Goal: Contribute content: Add original content to the website for others to see

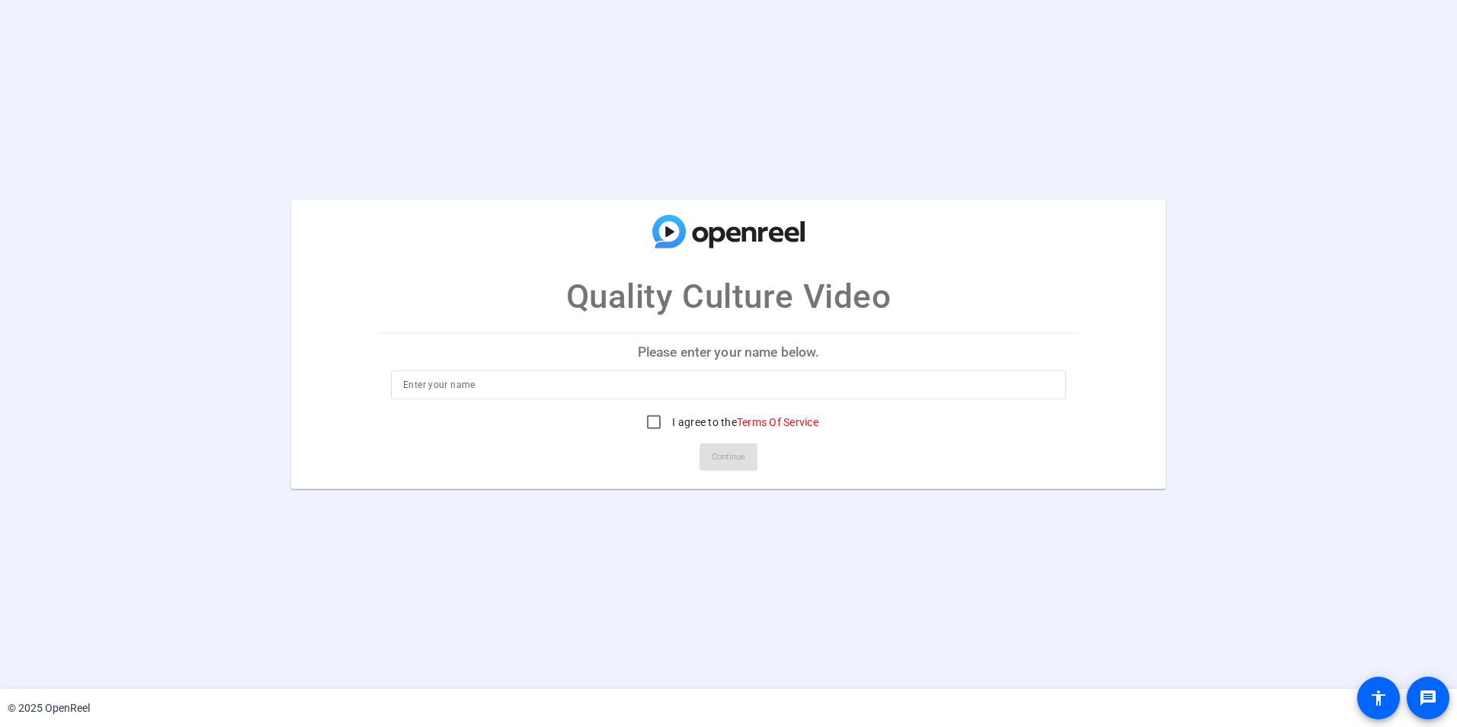
click at [523, 384] on input at bounding box center [728, 385] width 651 height 18
type input "[PERSON_NAME]"
click at [648, 422] on input "I agree to the Terms Of Service" at bounding box center [653, 422] width 30 height 30
checkbox input "true"
click at [731, 455] on span "Continue" at bounding box center [729, 457] width 34 height 23
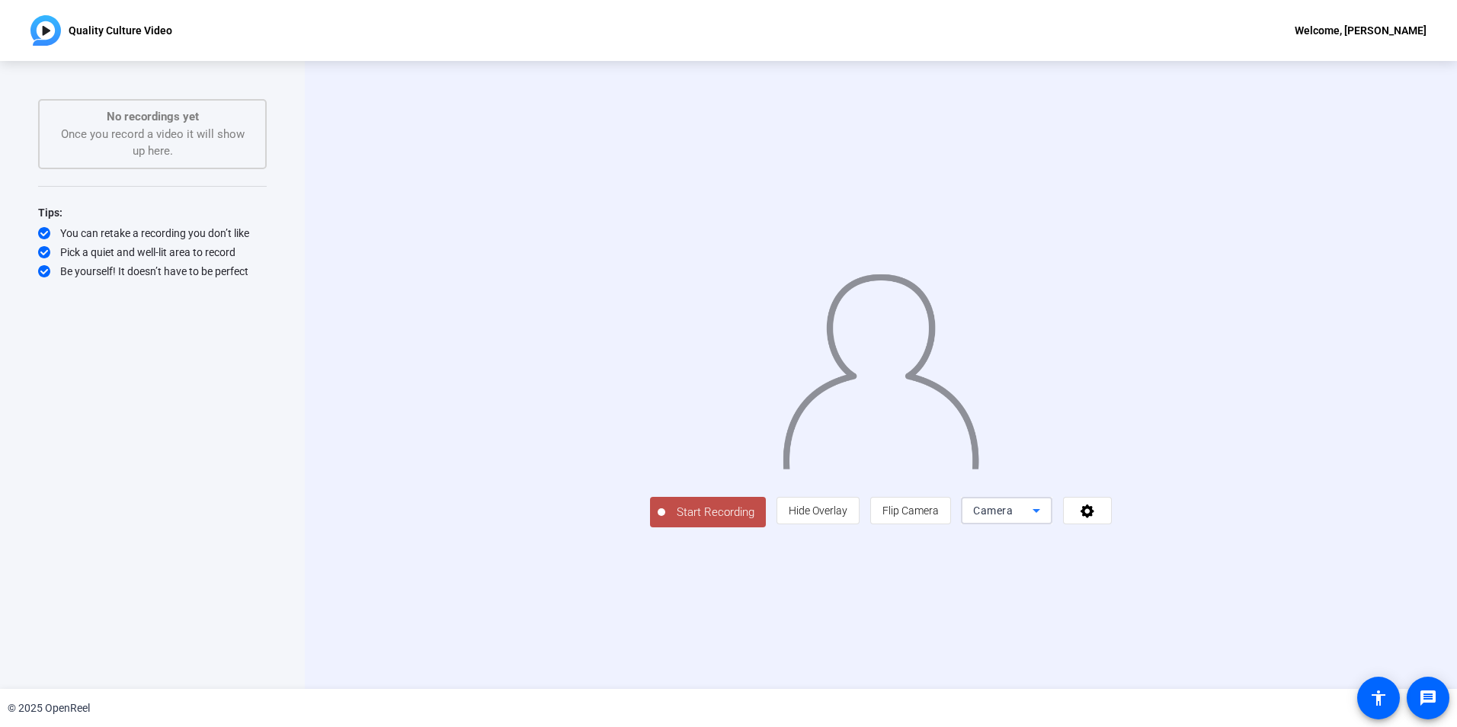
click at [1045, 520] on icon at bounding box center [1036, 510] width 18 height 18
click at [1387, 565] on div at bounding box center [728, 363] width 1457 height 727
click at [1094, 518] on icon at bounding box center [1087, 511] width 14 height 14
click at [1359, 578] on div at bounding box center [728, 363] width 1457 height 727
click at [665, 521] on span "Start Recording" at bounding box center [715, 513] width 101 height 18
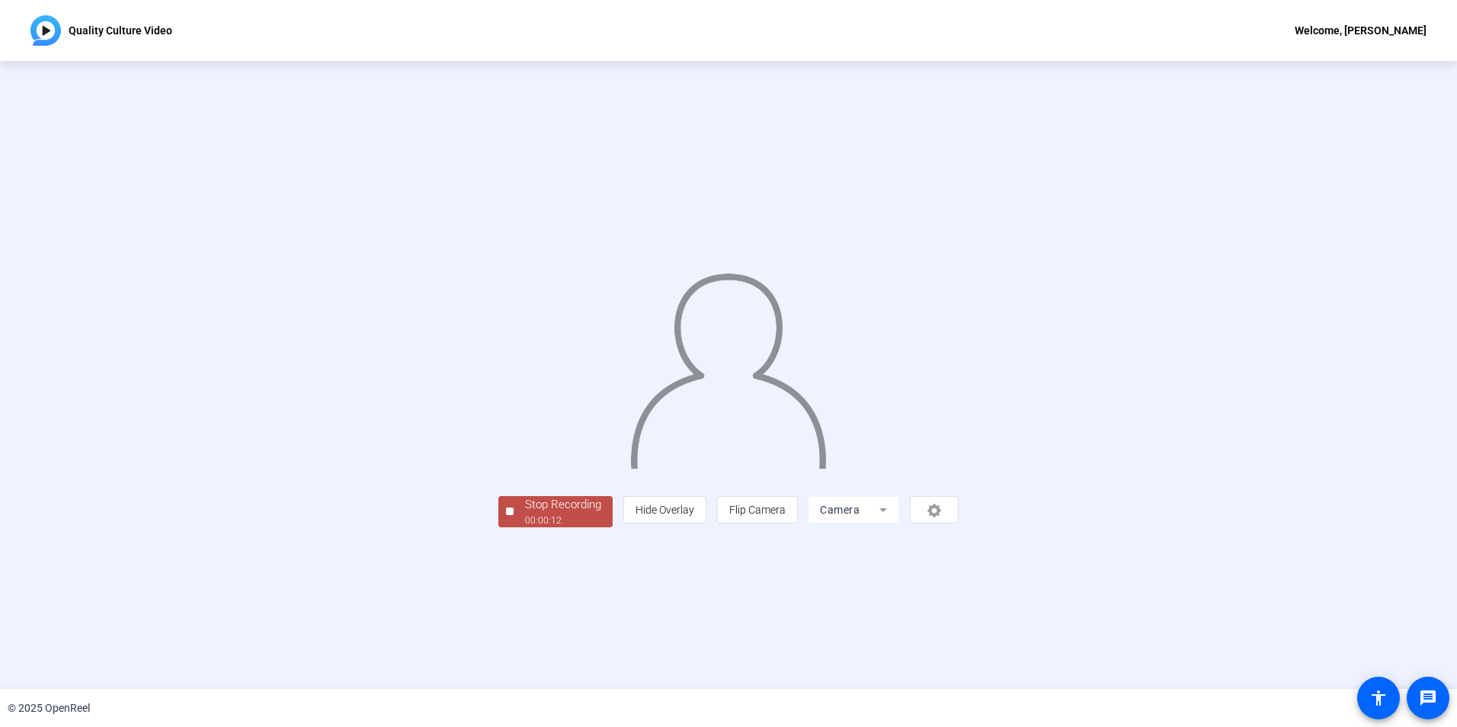
click at [525, 514] on div "Stop Recording" at bounding box center [563, 505] width 76 height 18
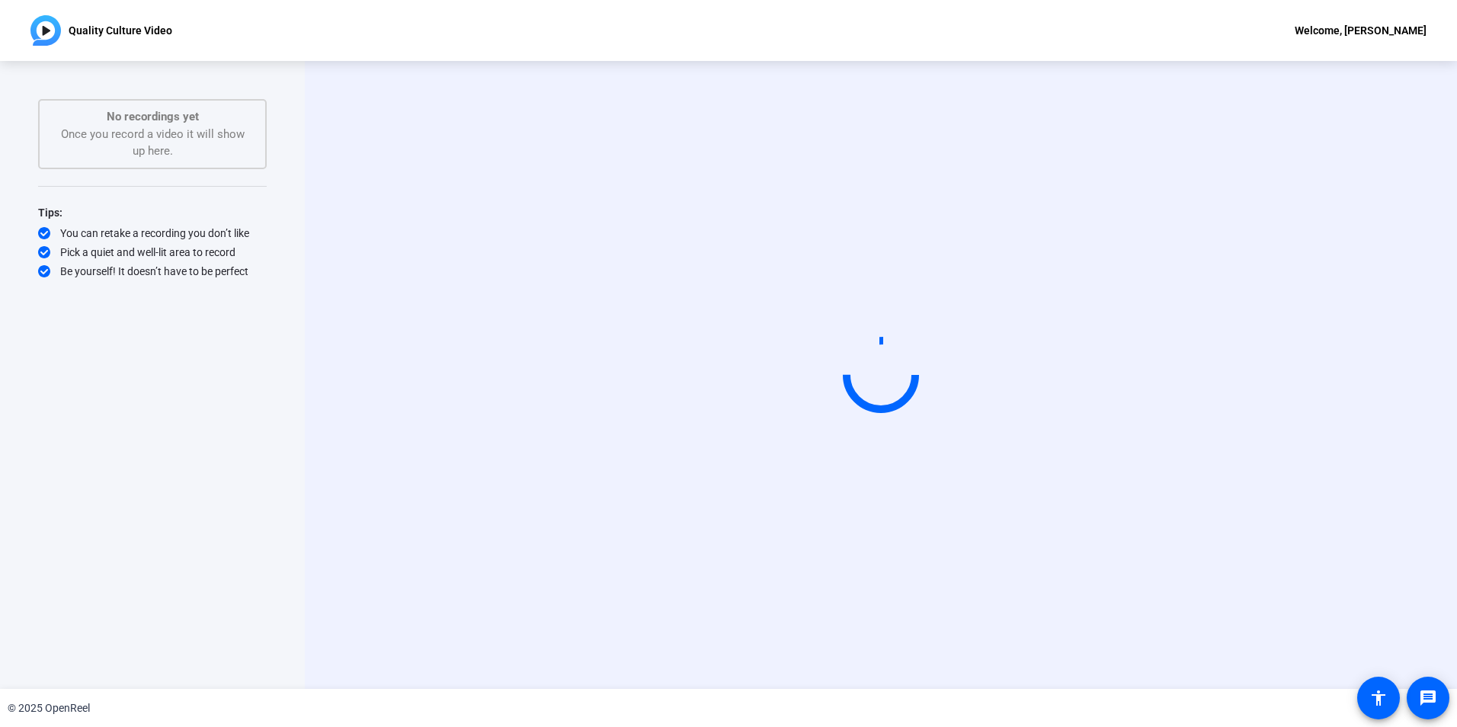
click at [392, 440] on div "Start Recording" at bounding box center [880, 375] width 979 height 129
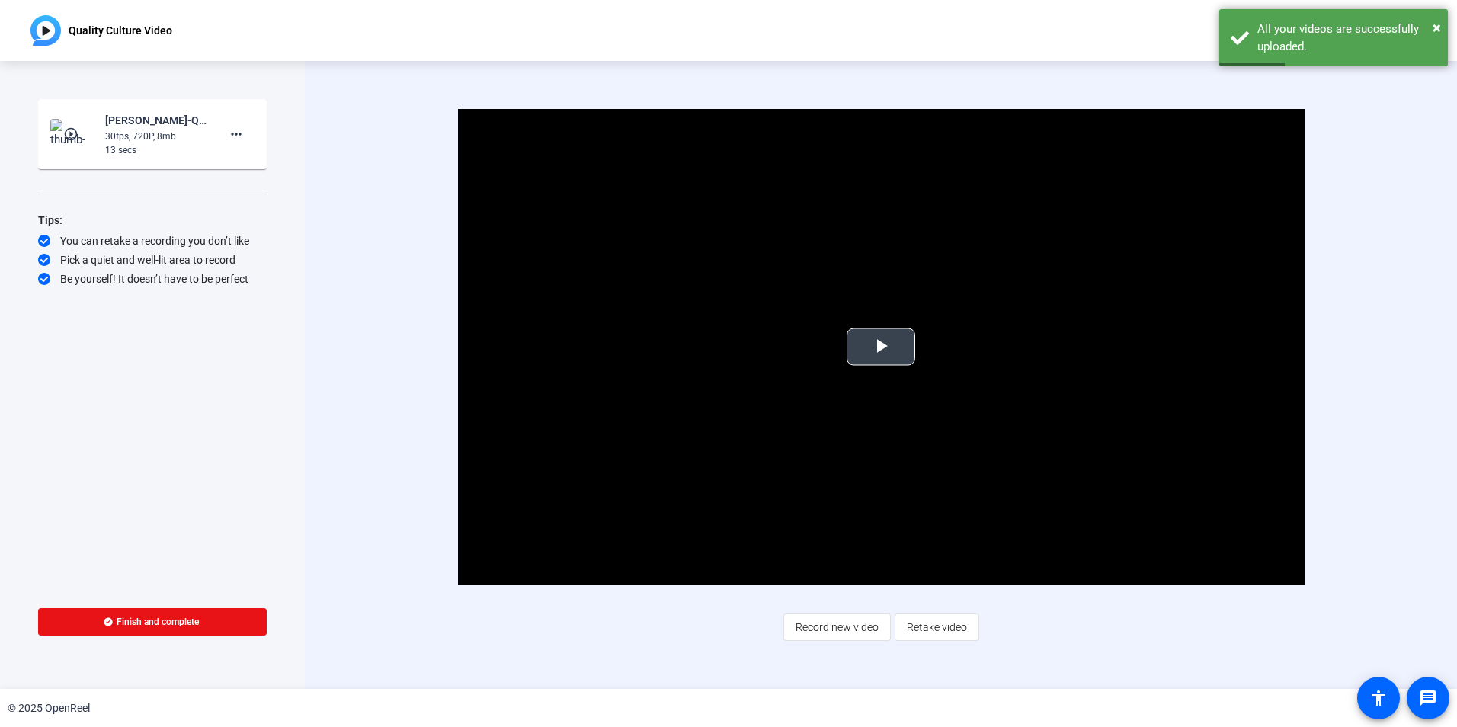
click at [881, 347] on span "Video Player" at bounding box center [881, 347] width 0 height 0
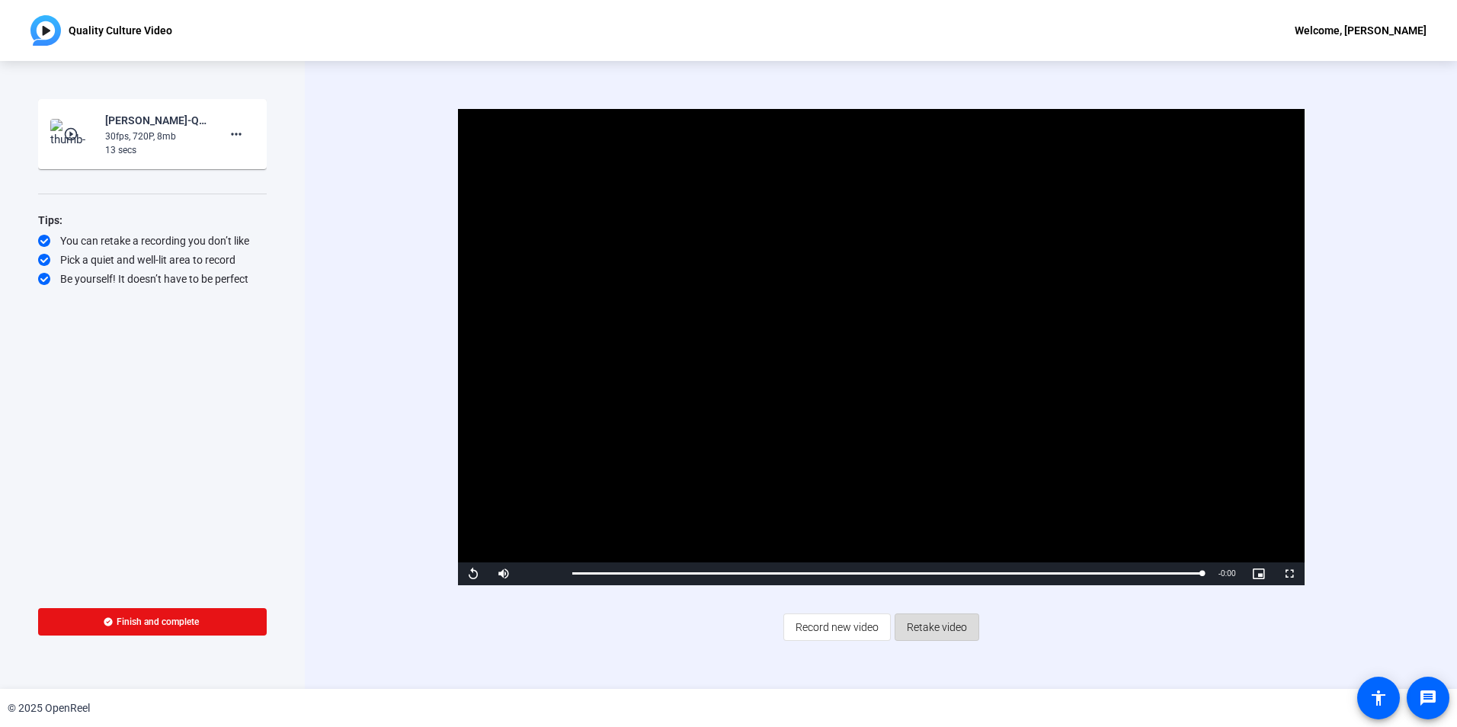
click at [941, 622] on span "Retake video" at bounding box center [937, 627] width 60 height 29
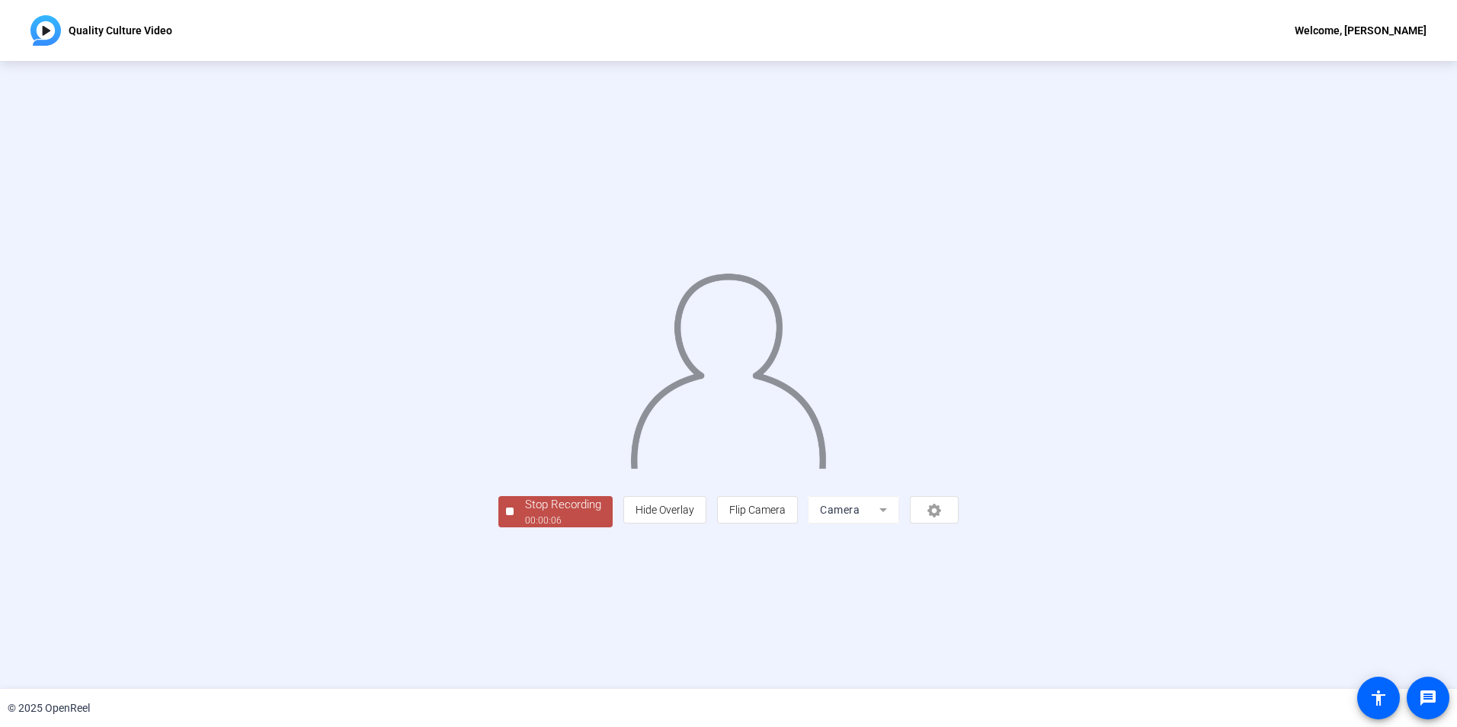
click at [506, 515] on div at bounding box center [510, 511] width 8 height 8
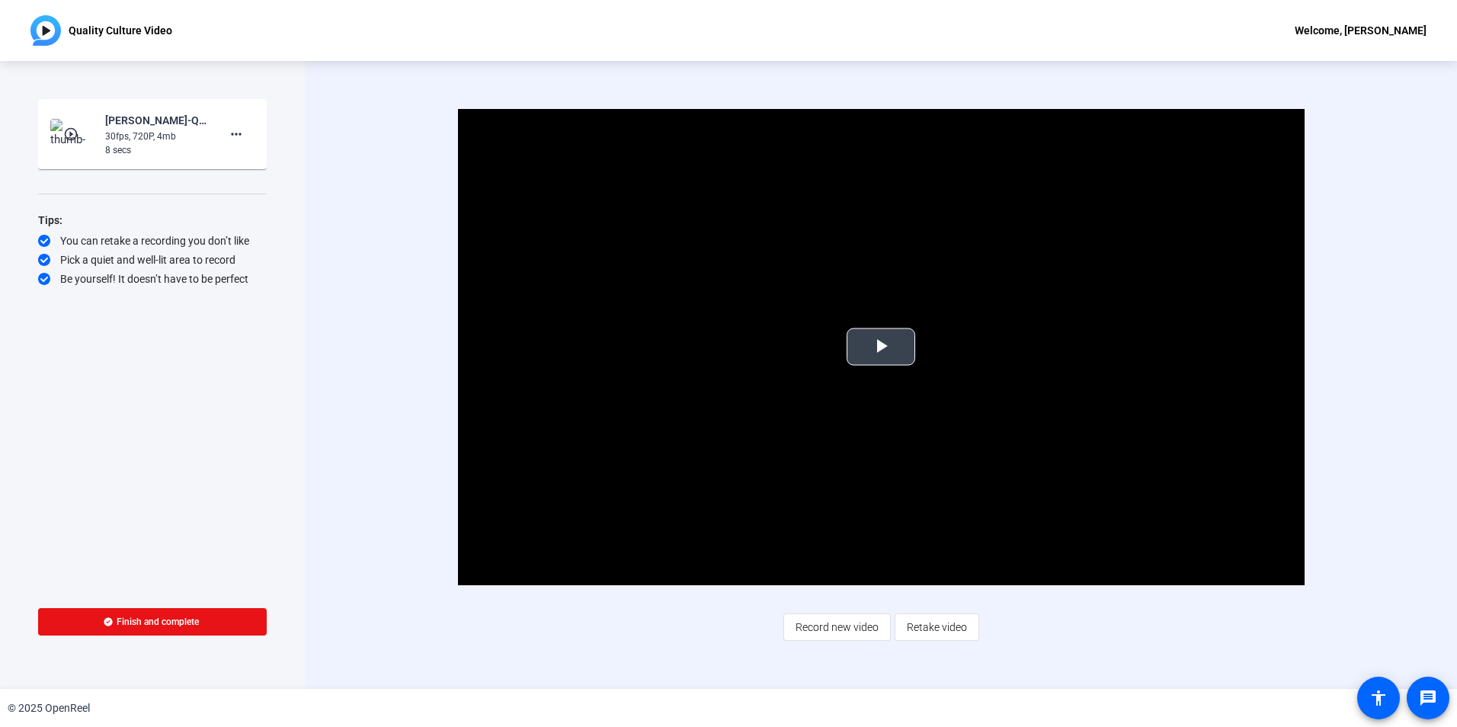
click at [881, 347] on span "Video Player" at bounding box center [881, 347] width 0 height 0
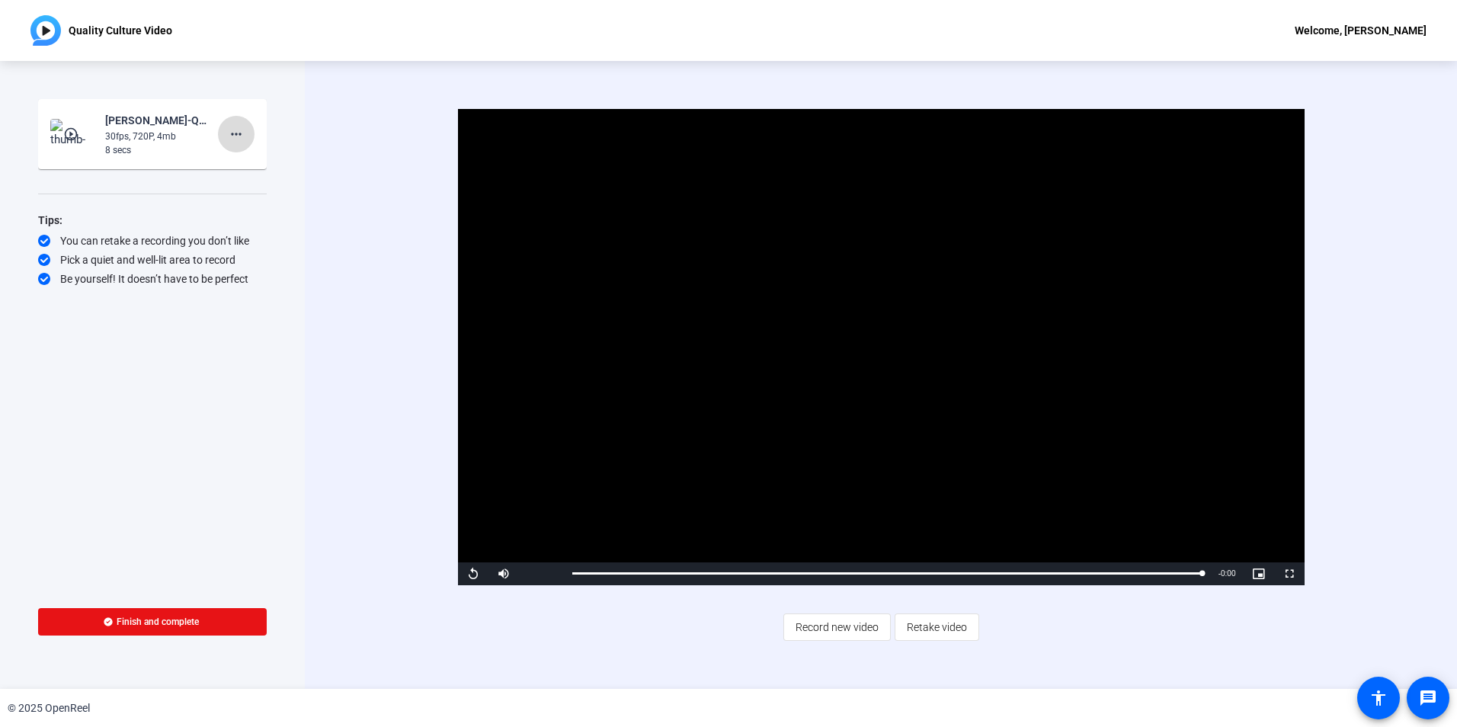
click at [238, 133] on mat-icon "more_horiz" at bounding box center [236, 134] width 18 height 18
click at [268, 168] on span "Delete clip" at bounding box center [260, 166] width 61 height 18
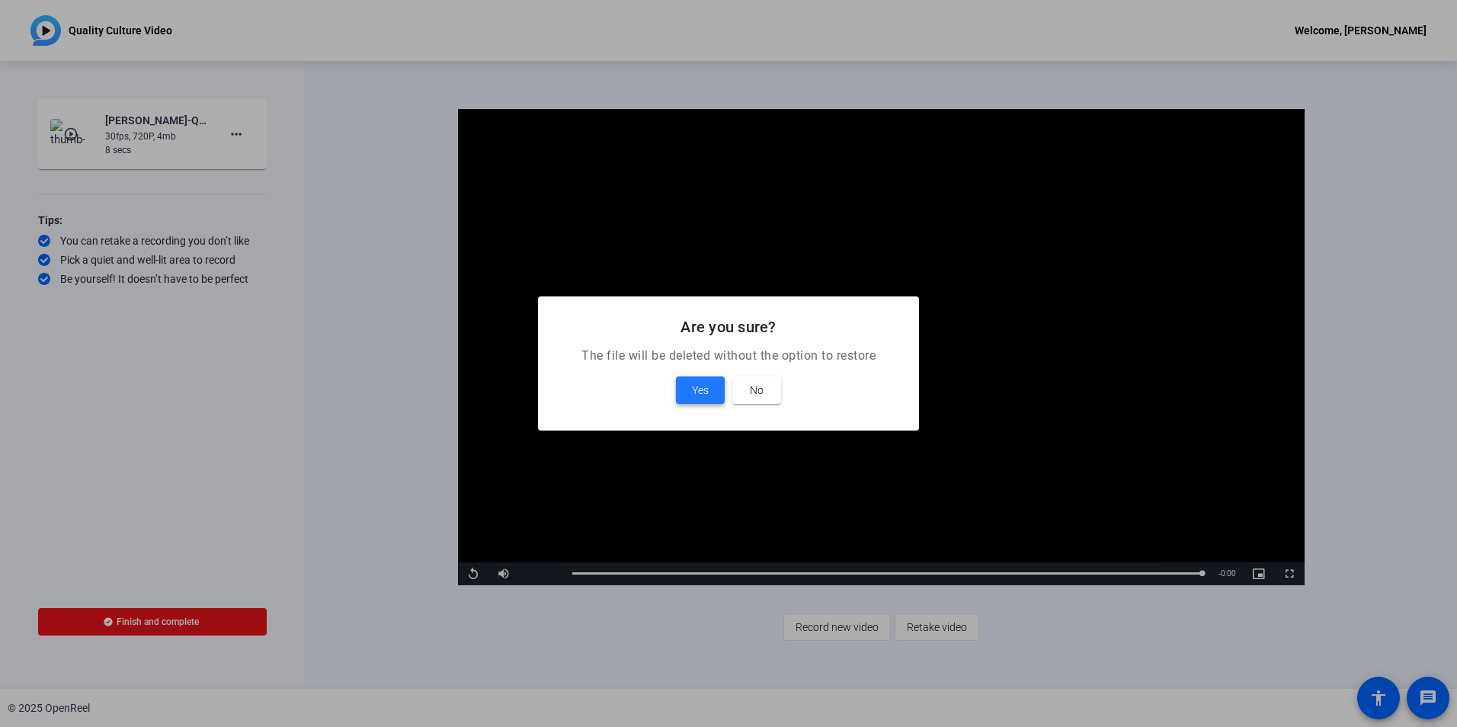
click at [701, 386] on span "Yes" at bounding box center [700, 390] width 17 height 18
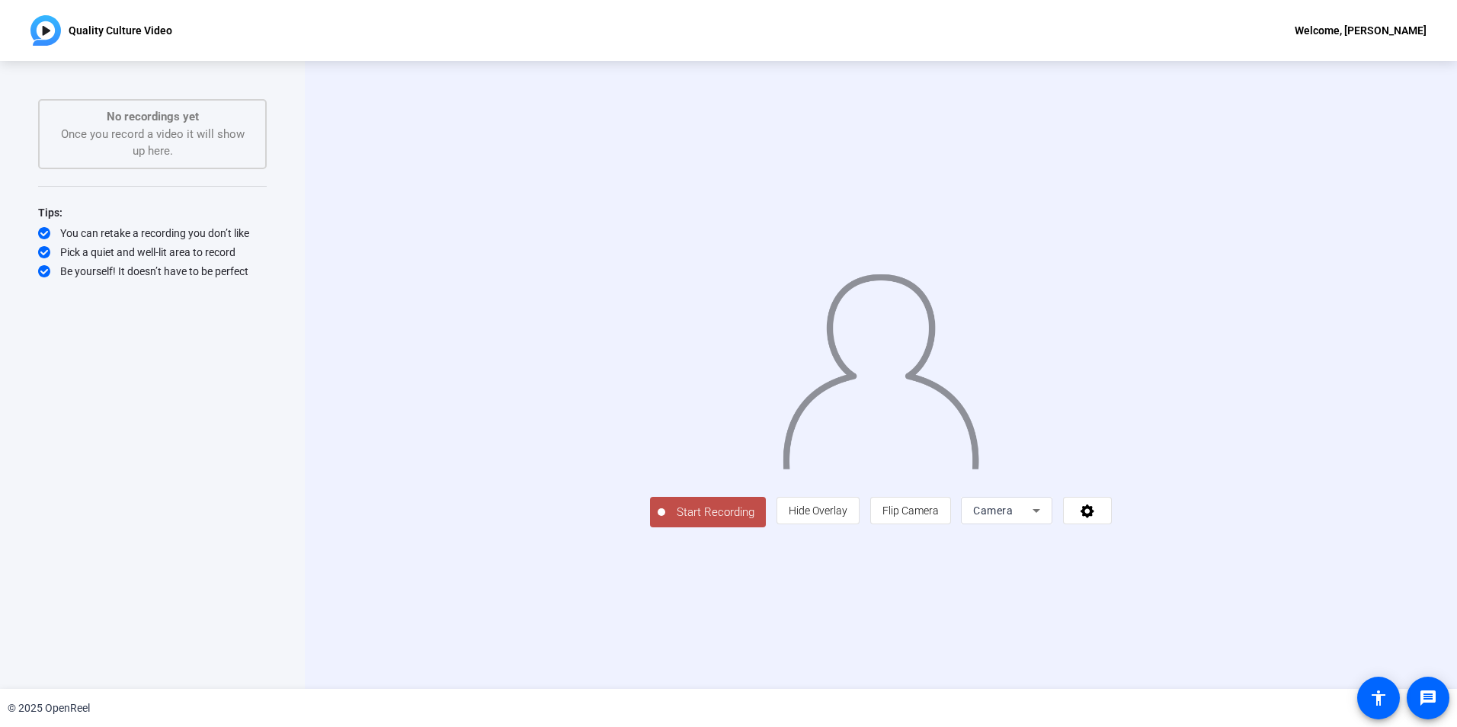
click at [665, 521] on span "Start Recording" at bounding box center [715, 513] width 101 height 18
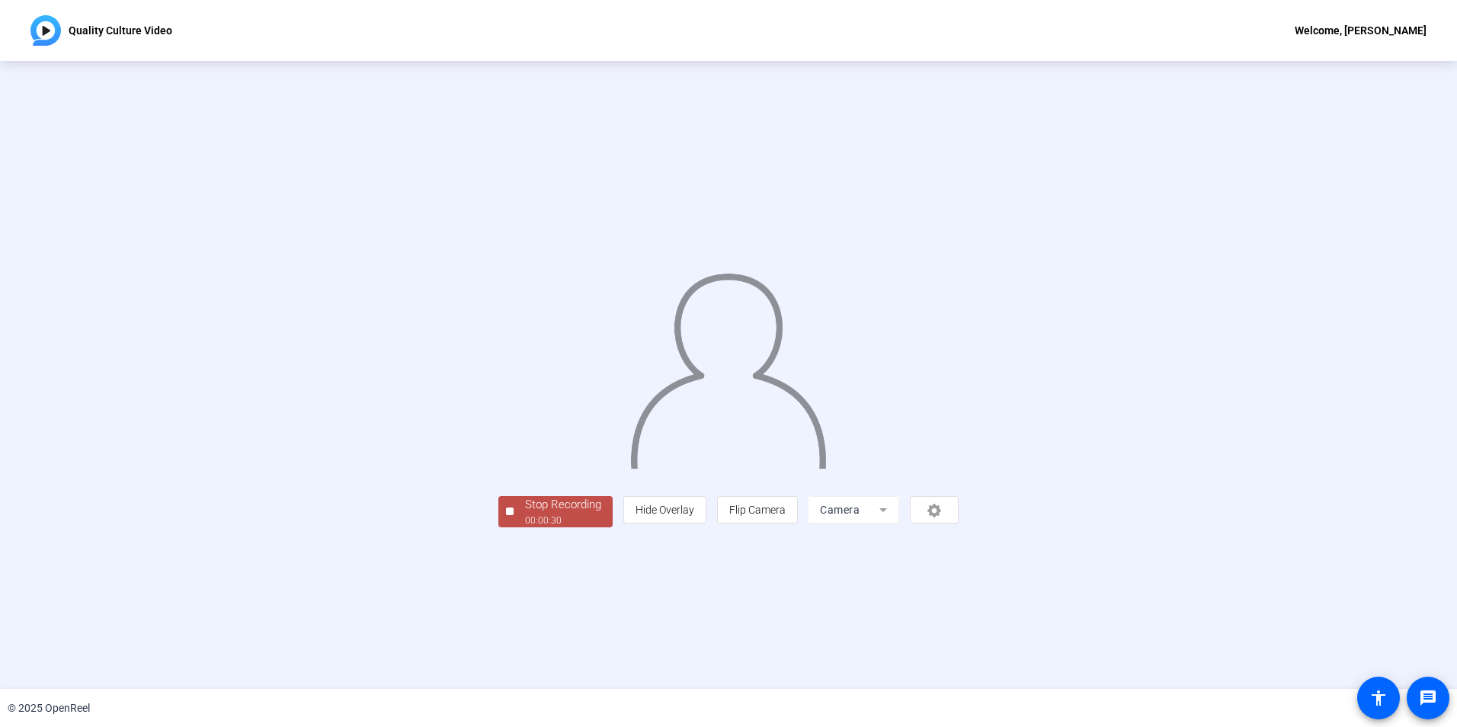
drag, startPoint x: 351, startPoint y: 621, endPoint x: 288, endPoint y: 616, distance: 63.4
click at [288, 527] on div "Stop Recording 00:00:30 person Hide Overlay flip Flip Camera Camera" at bounding box center [728, 375] width 1238 height 304
click at [506, 515] on div at bounding box center [510, 511] width 8 height 8
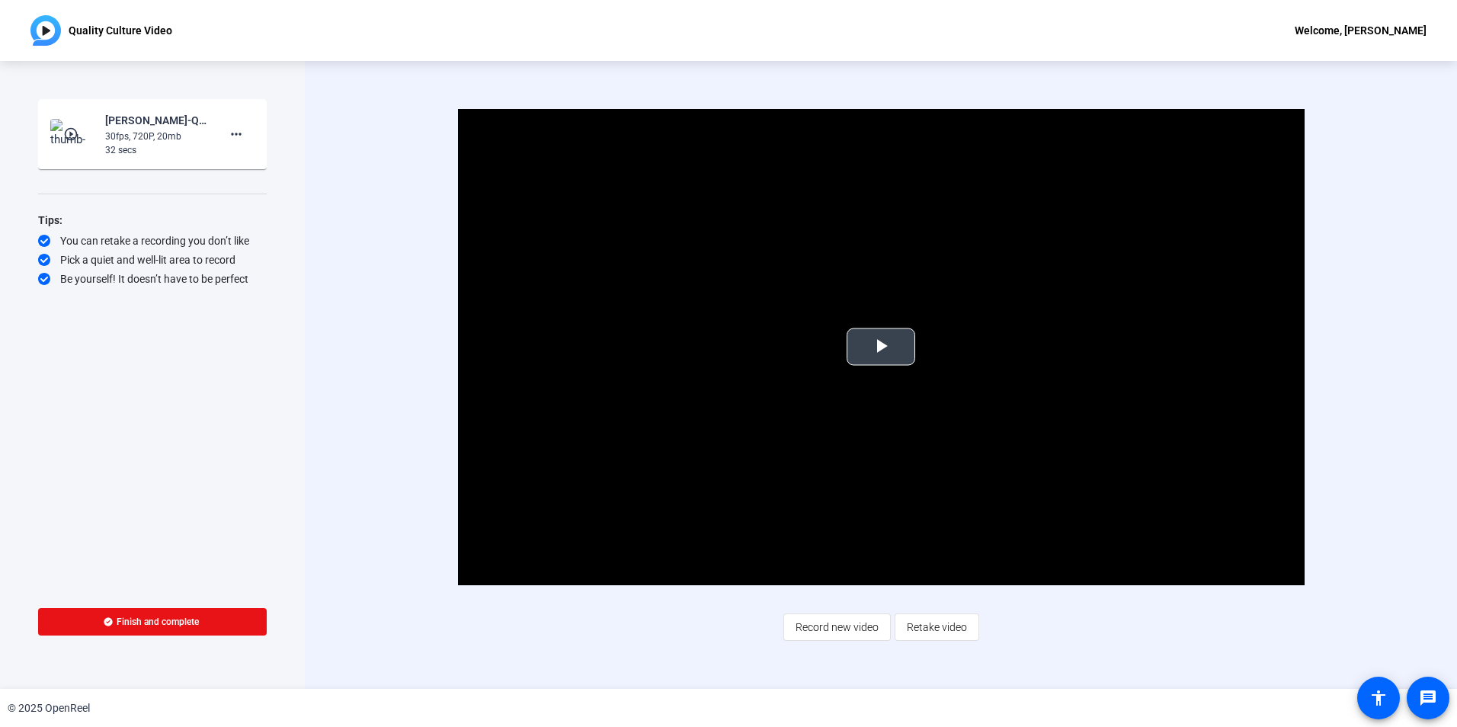
click at [881, 347] on span "Video Player" at bounding box center [881, 347] width 0 height 0
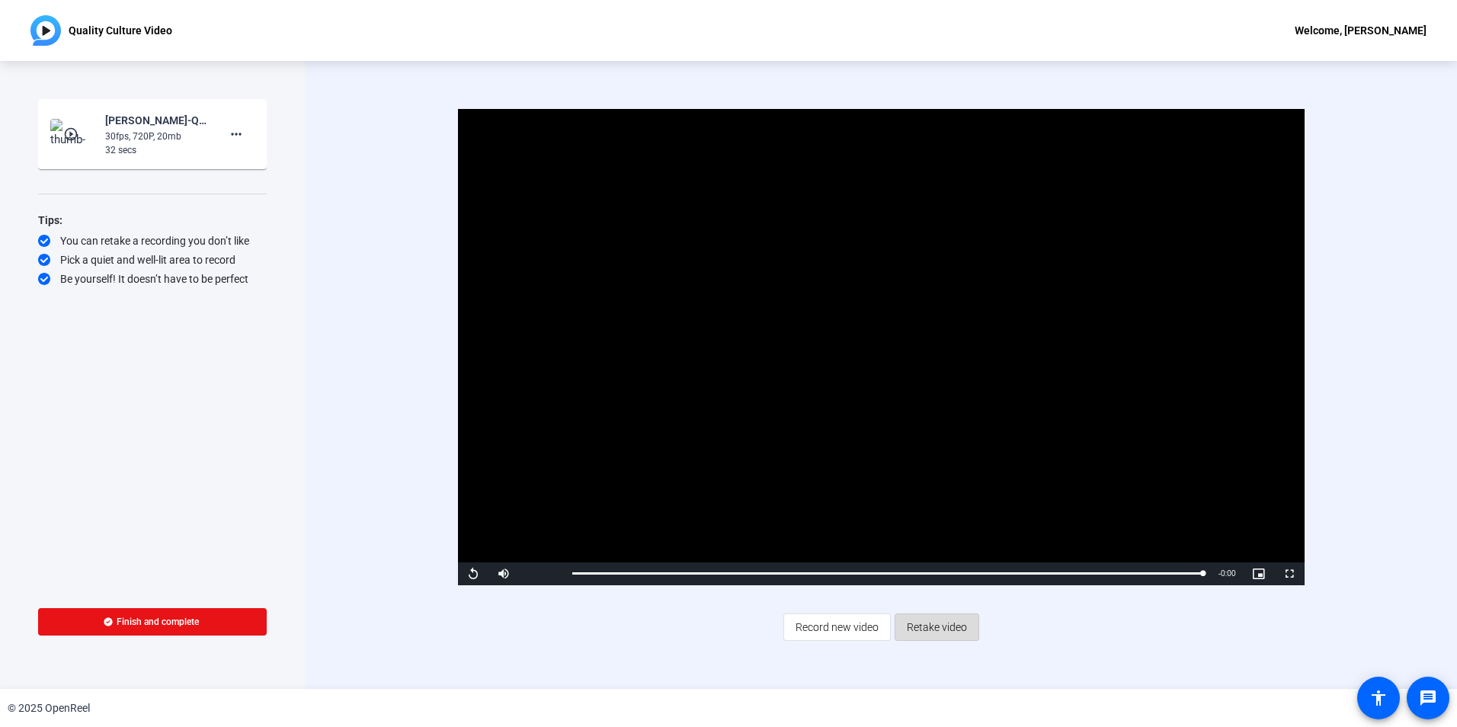
click at [940, 622] on span "Retake video" at bounding box center [937, 627] width 60 height 29
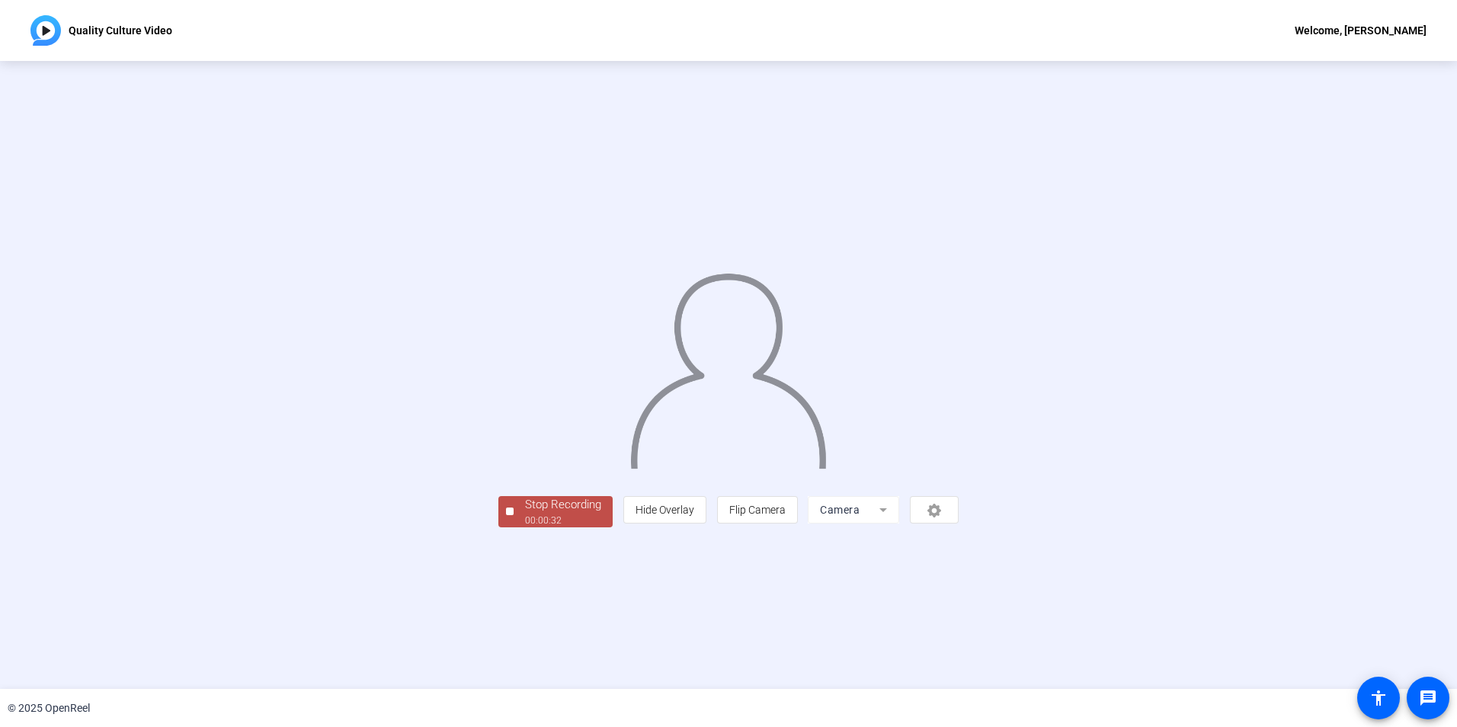
click at [506, 515] on div at bounding box center [510, 511] width 8 height 8
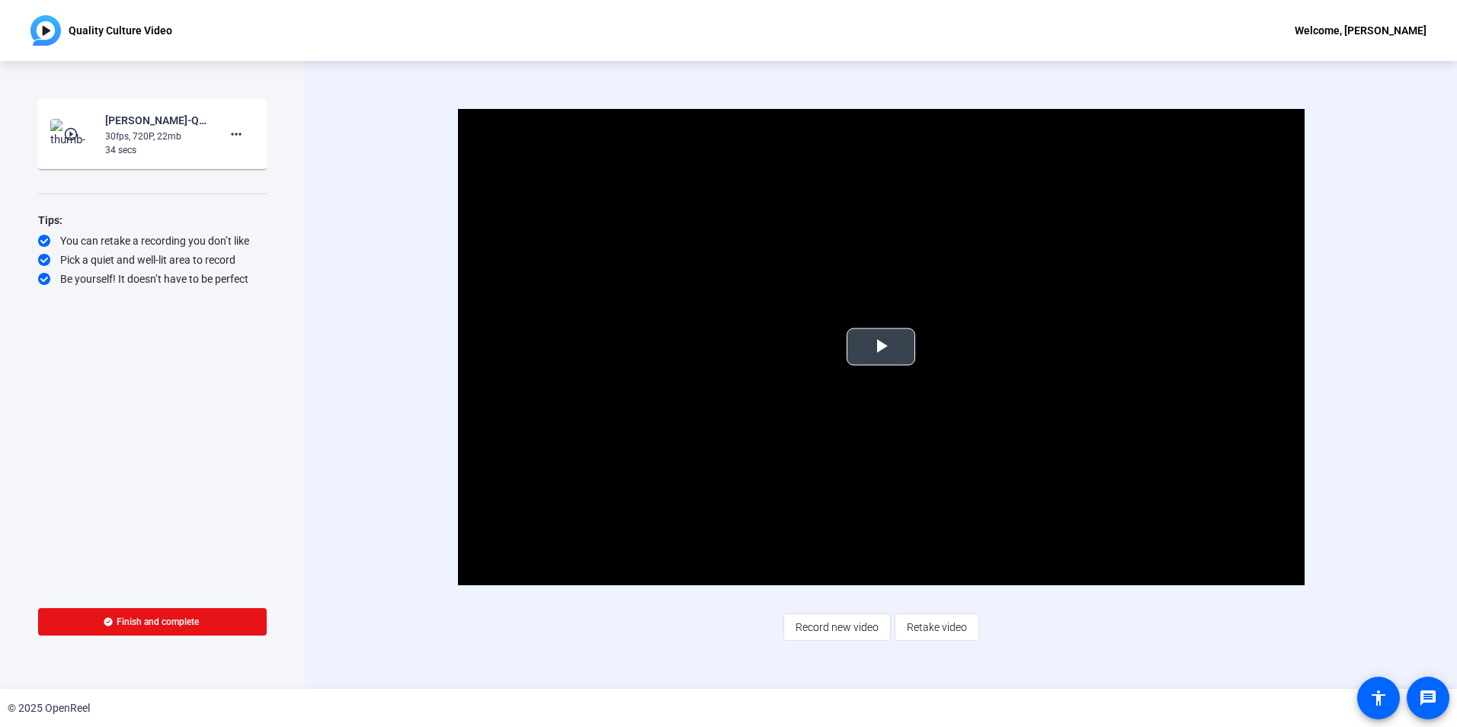
click at [881, 347] on span "Video Player" at bounding box center [881, 347] width 0 height 0
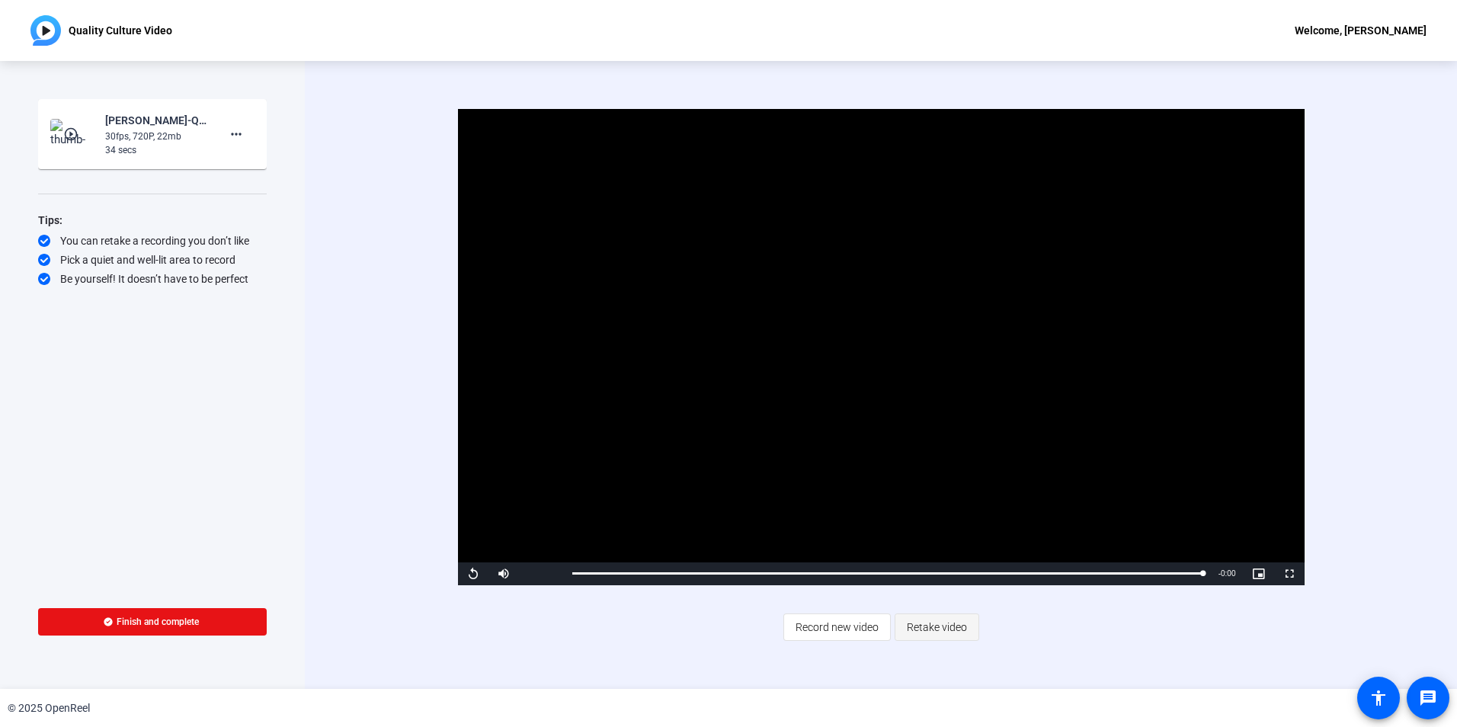
click at [939, 626] on span "Retake video" at bounding box center [937, 627] width 60 height 29
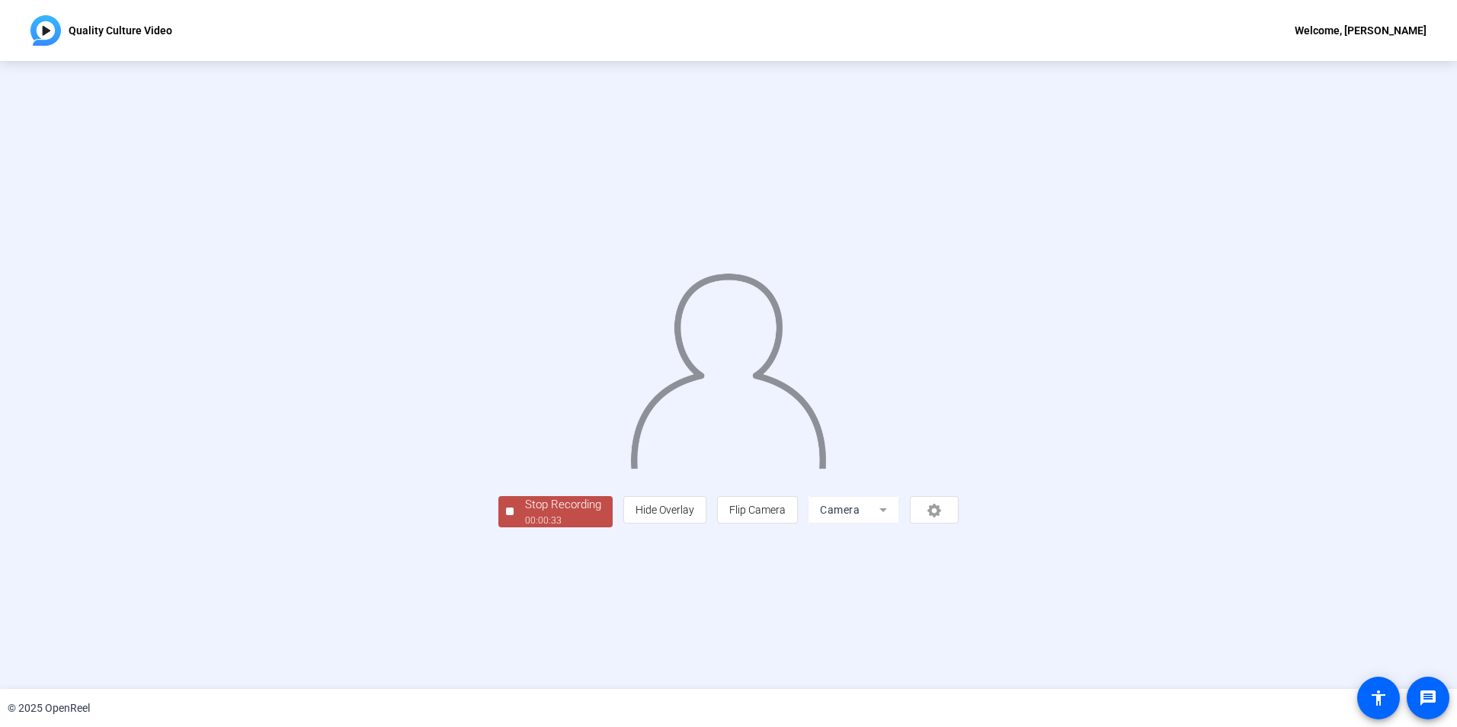
click at [514, 527] on span "Stop Recording 00:00:33" at bounding box center [563, 511] width 99 height 31
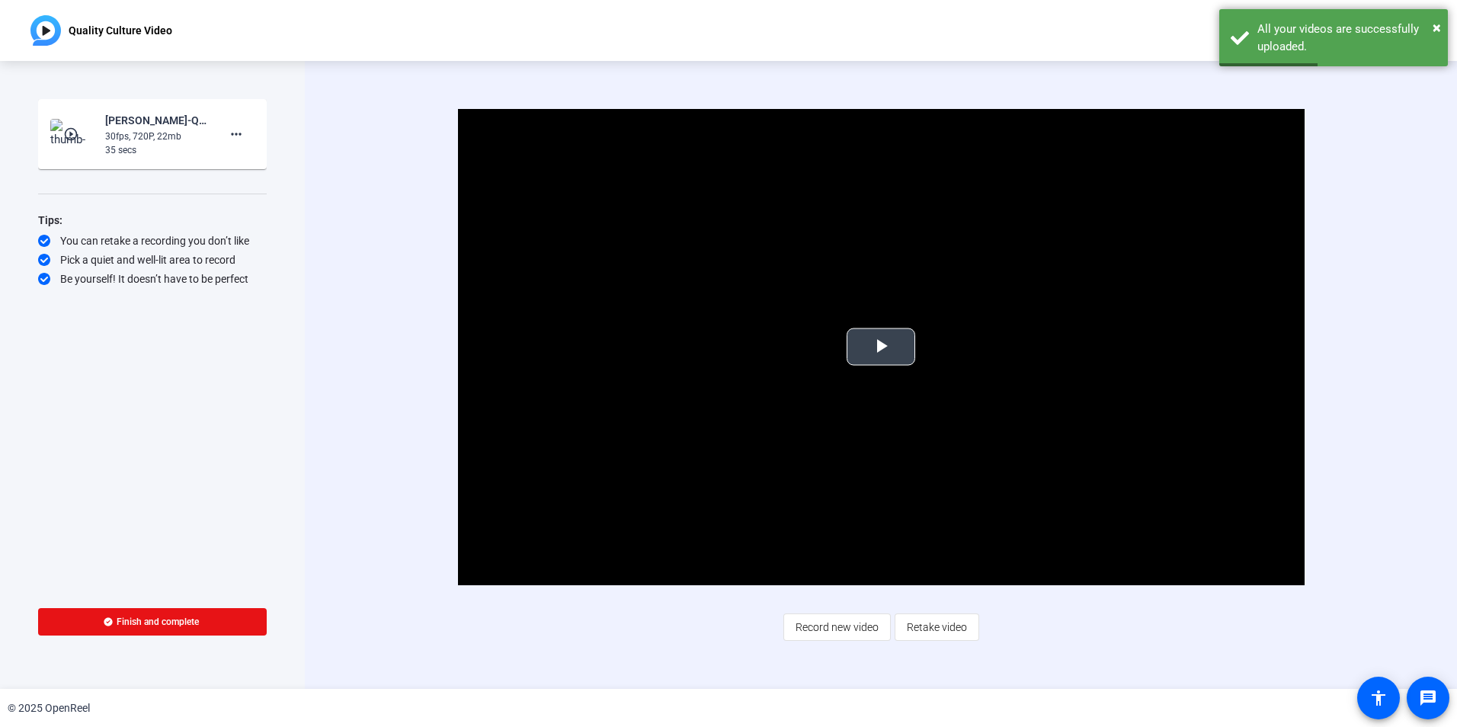
click at [881, 347] on span "Video Player" at bounding box center [881, 347] width 0 height 0
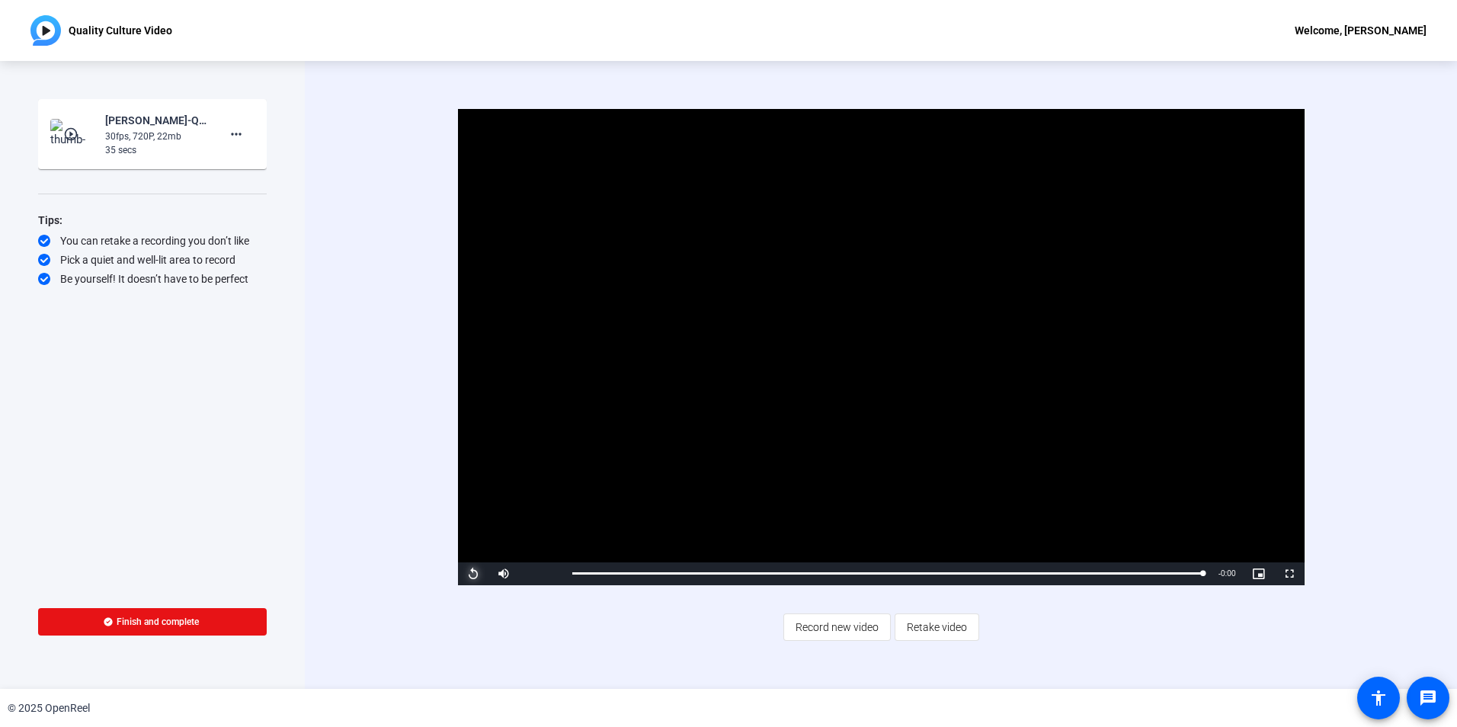
click at [471, 574] on span "Video Player" at bounding box center [473, 574] width 30 height 0
click at [935, 625] on span "Retake video" at bounding box center [937, 627] width 60 height 29
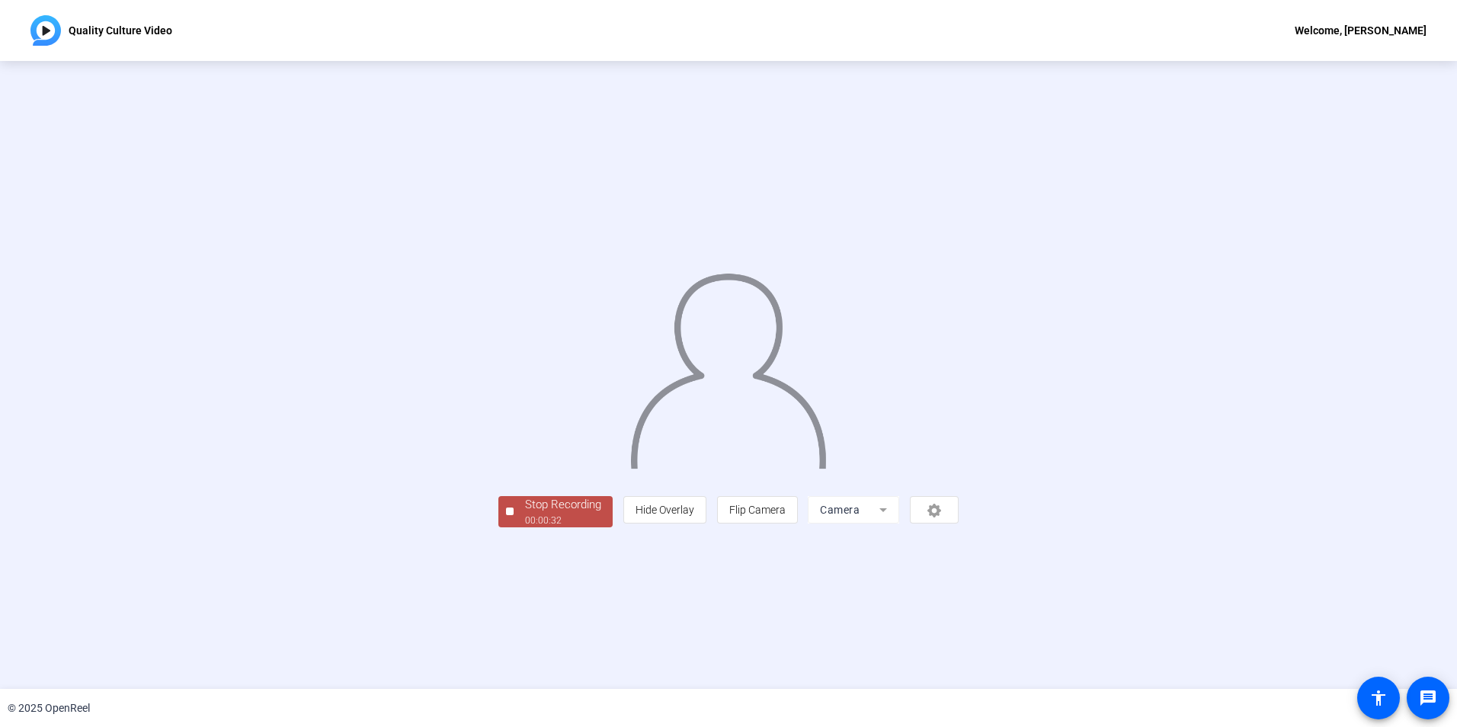
click at [525, 514] on div "Stop Recording" at bounding box center [563, 505] width 76 height 18
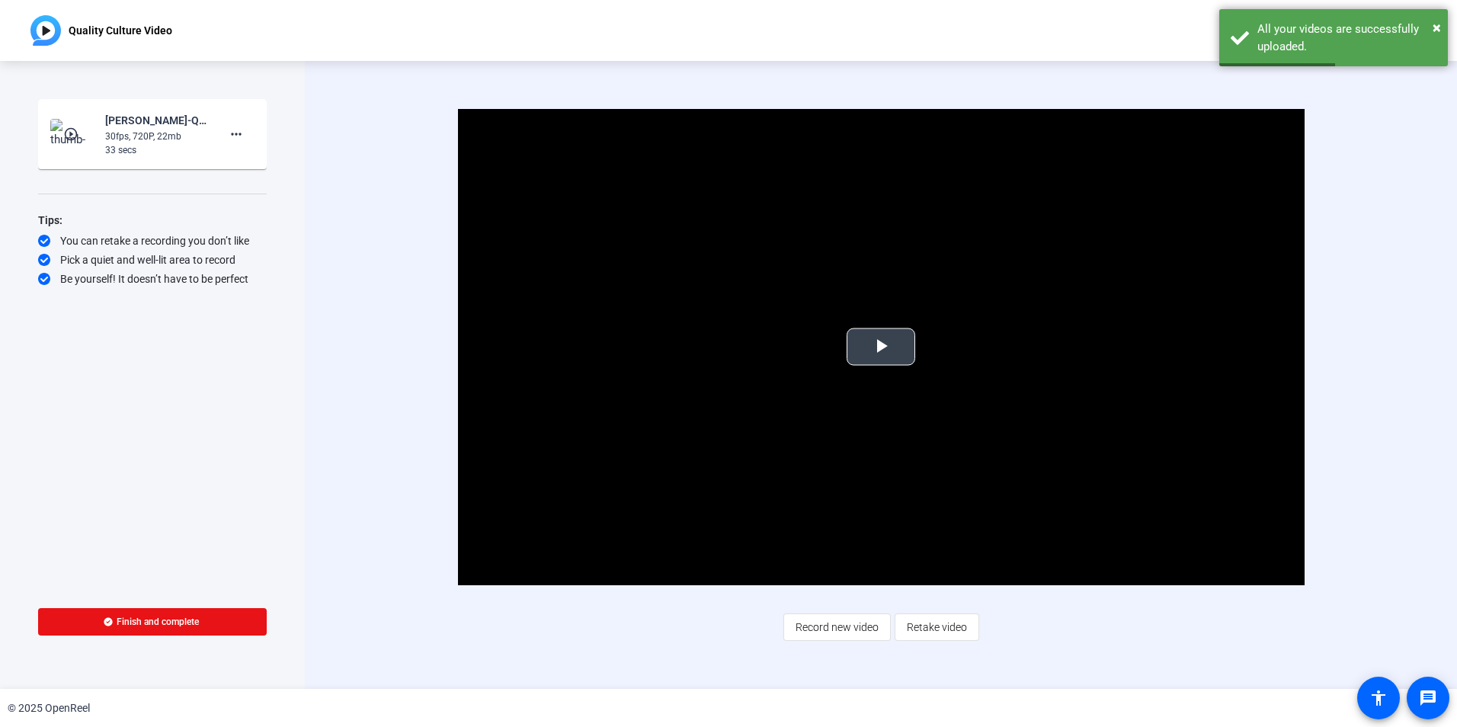
drag, startPoint x: 878, startPoint y: 341, endPoint x: 857, endPoint y: 347, distance: 21.3
click at [881, 347] on span "Video Player" at bounding box center [881, 347] width 0 height 0
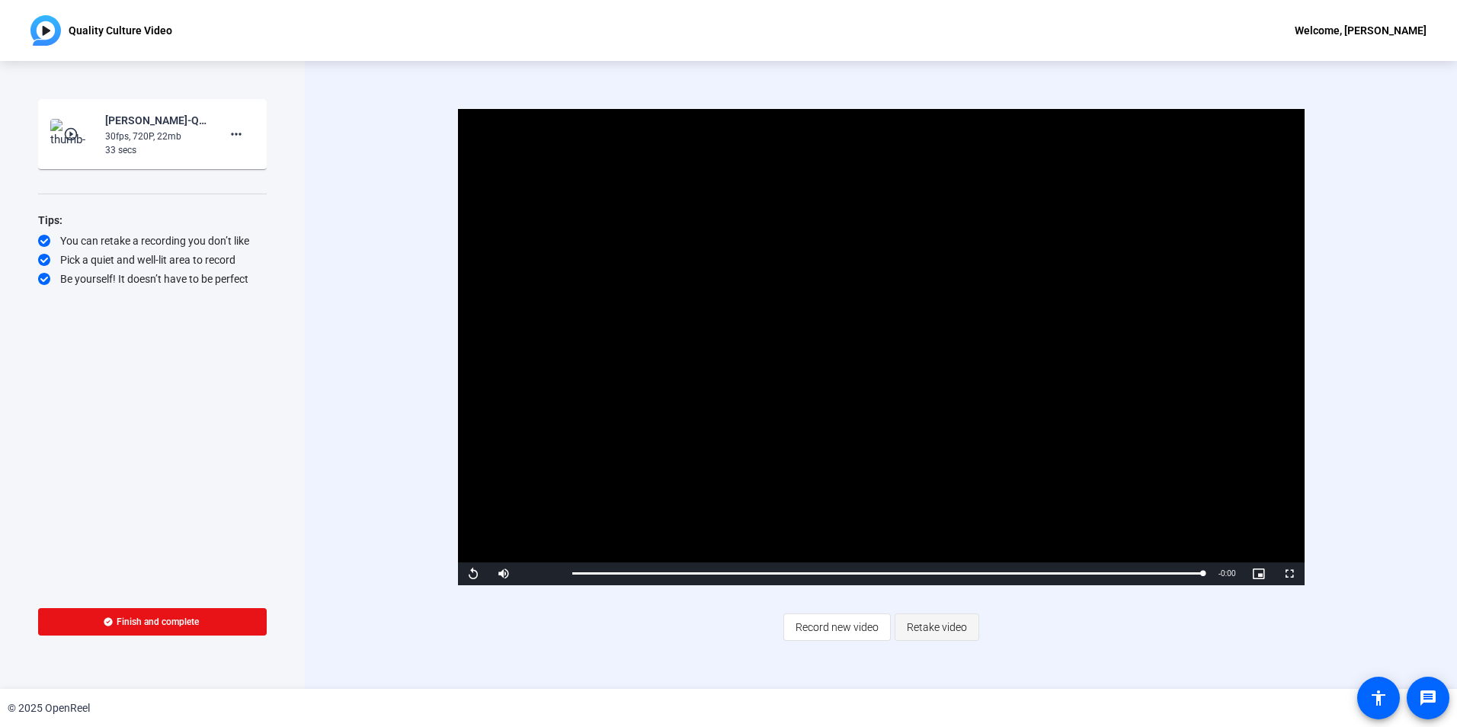
click at [928, 630] on span "Retake video" at bounding box center [937, 627] width 60 height 29
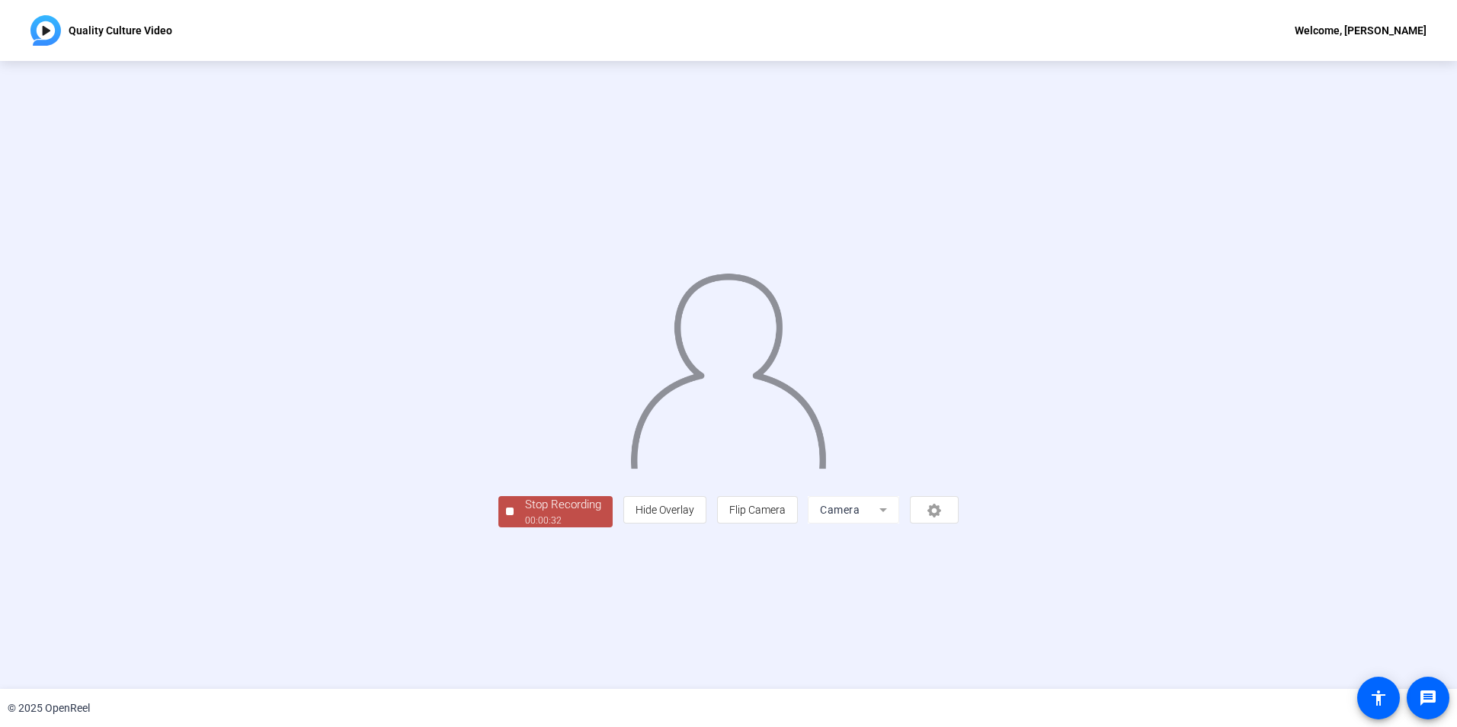
click at [525, 527] on div "00:00:32" at bounding box center [563, 521] width 76 height 14
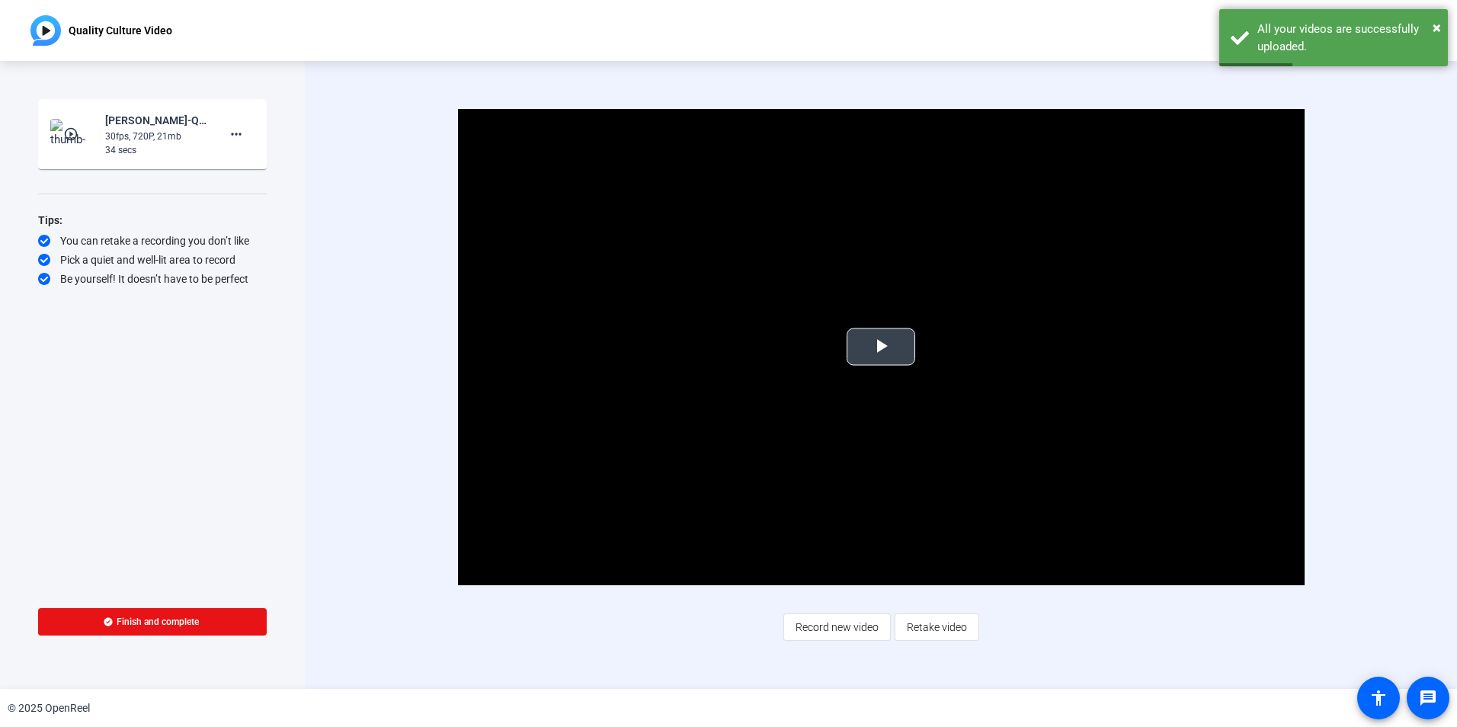
drag, startPoint x: 878, startPoint y: 340, endPoint x: 837, endPoint y: 349, distance: 41.4
click at [881, 347] on span "Video Player" at bounding box center [881, 347] width 0 height 0
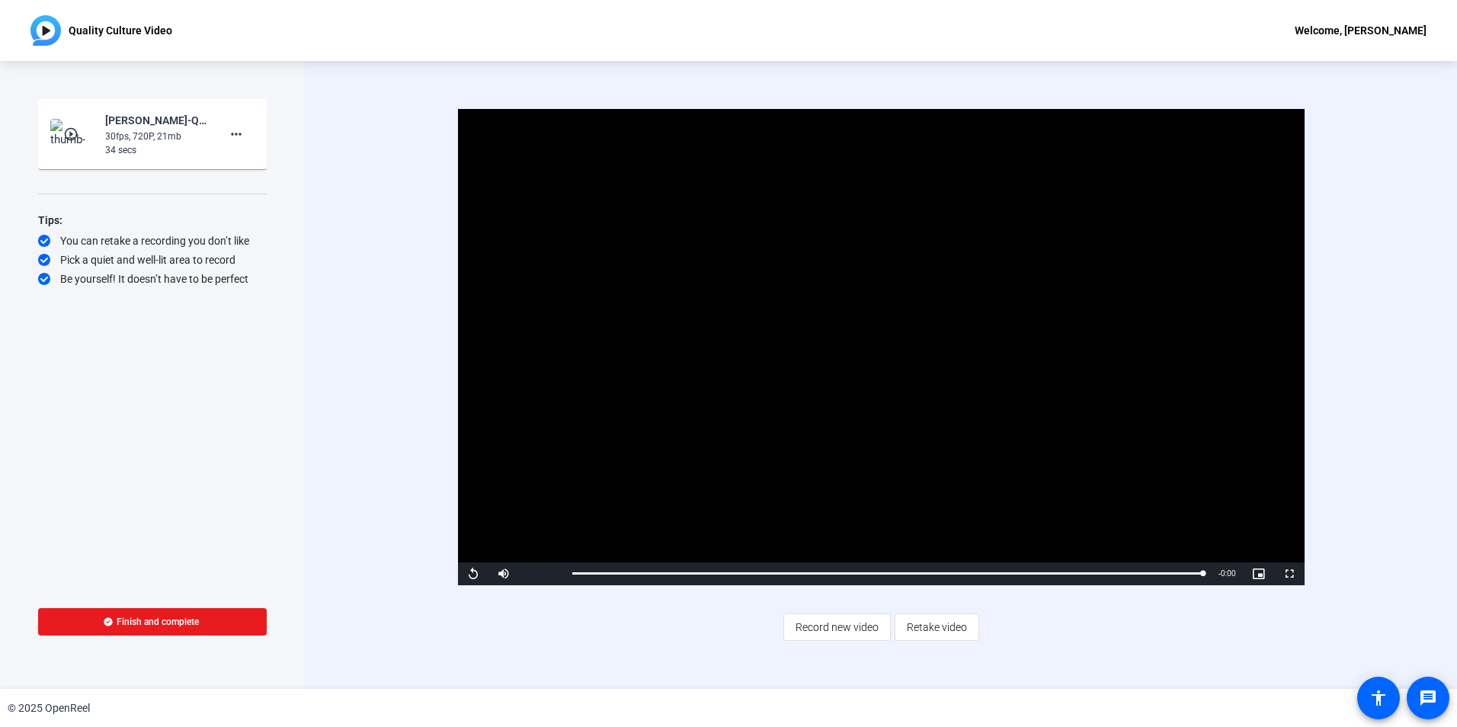
click at [183, 626] on span "Finish and complete" at bounding box center [158, 622] width 82 height 12
